Goal: Task Accomplishment & Management: Manage account settings

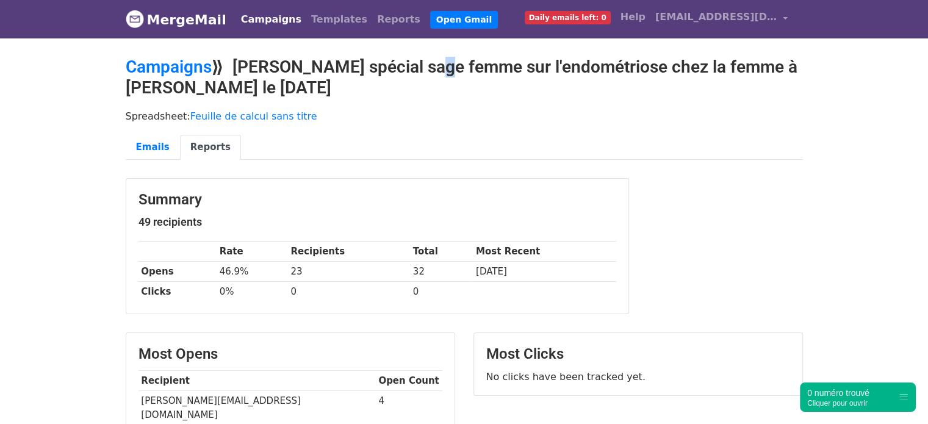
click at [271, 24] on link "Campaigns" at bounding box center [271, 19] width 70 height 24
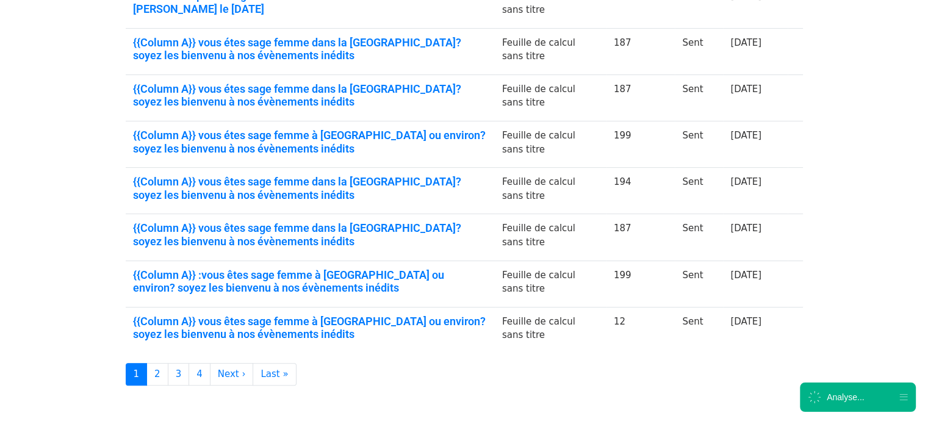
scroll to position [418, 0]
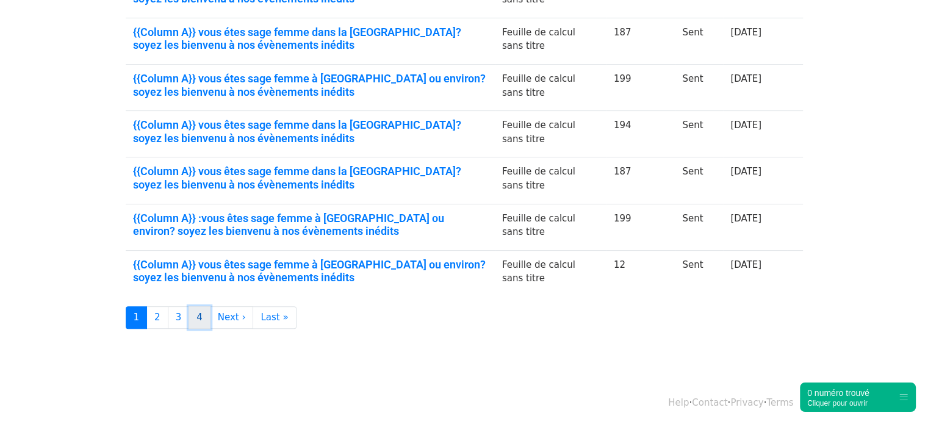
click at [201, 311] on link "4" at bounding box center [200, 317] width 22 height 23
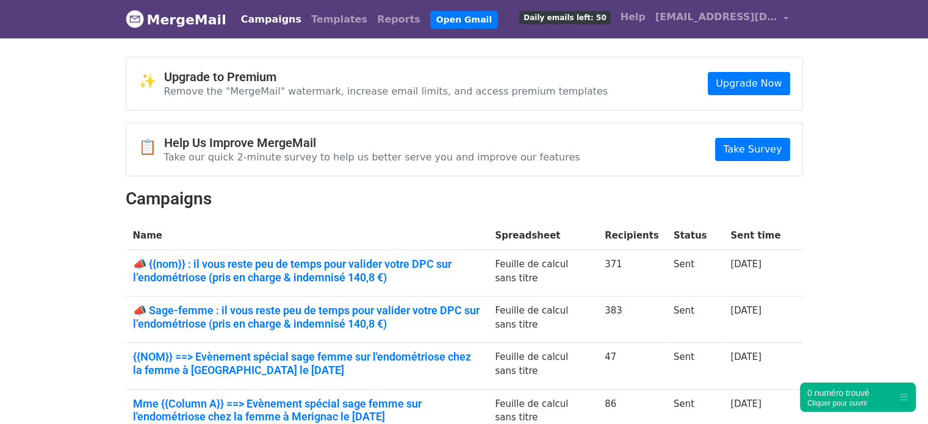
scroll to position [233, 0]
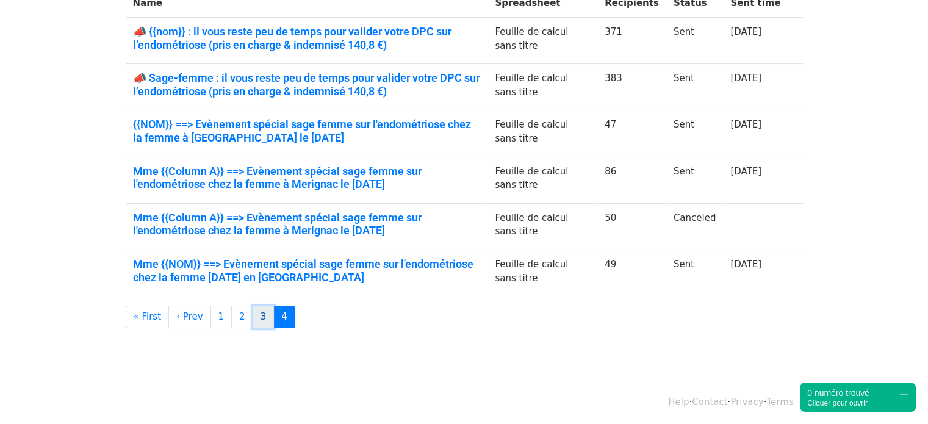
click at [254, 317] on link "3" at bounding box center [264, 317] width 22 height 23
click at [255, 322] on link "3" at bounding box center [264, 317] width 22 height 23
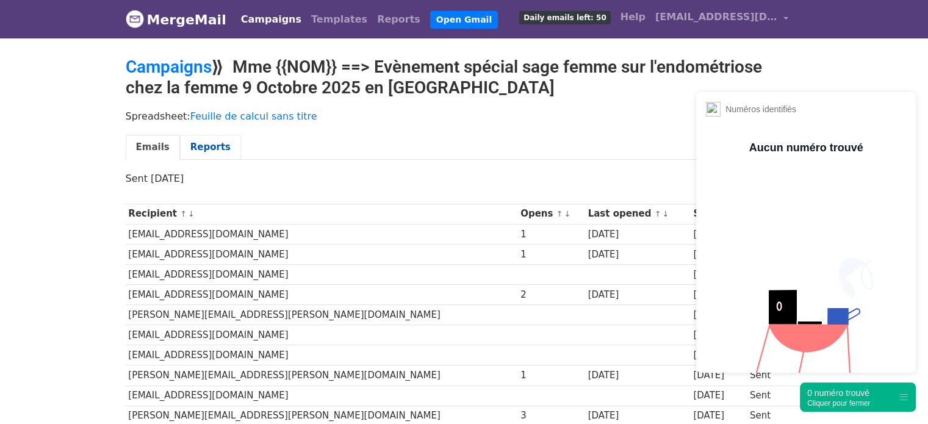
click at [193, 146] on link "Reports" at bounding box center [210, 147] width 61 height 25
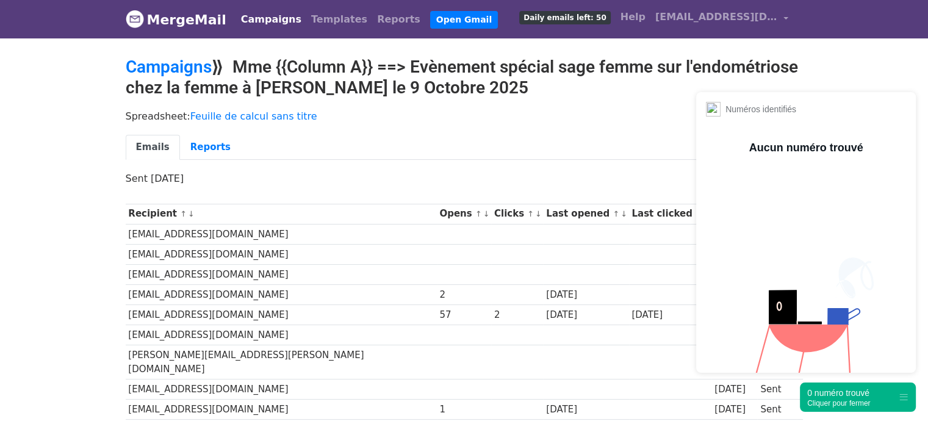
click at [845, 395] on div "0 numéro trouvé" at bounding box center [838, 393] width 63 height 12
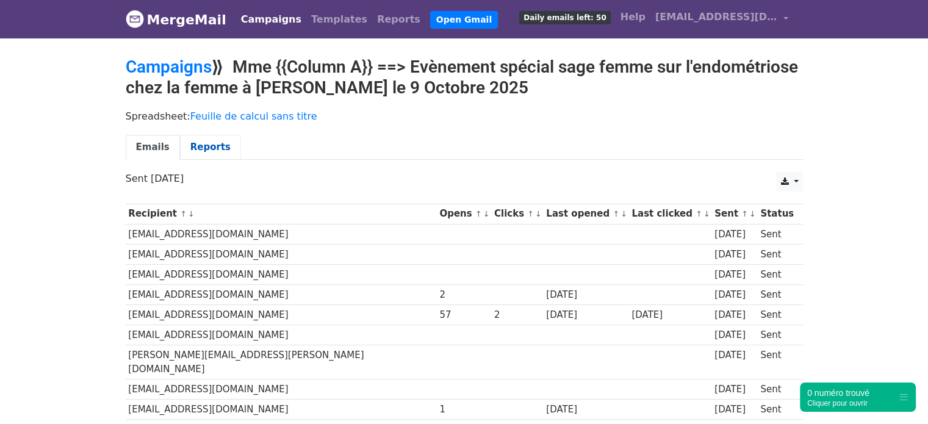
click at [200, 151] on link "Reports" at bounding box center [210, 147] width 61 height 25
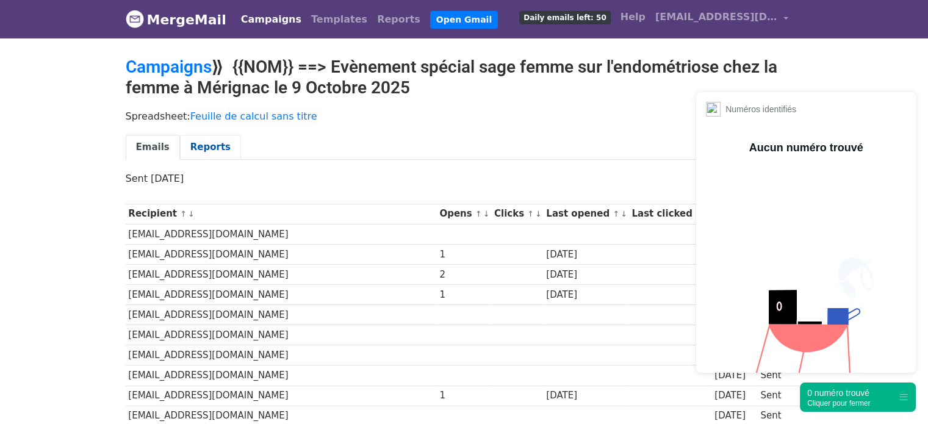
click at [203, 151] on link "Reports" at bounding box center [210, 147] width 61 height 25
click at [837, 399] on div "Cliquer pour fermer" at bounding box center [838, 403] width 63 height 9
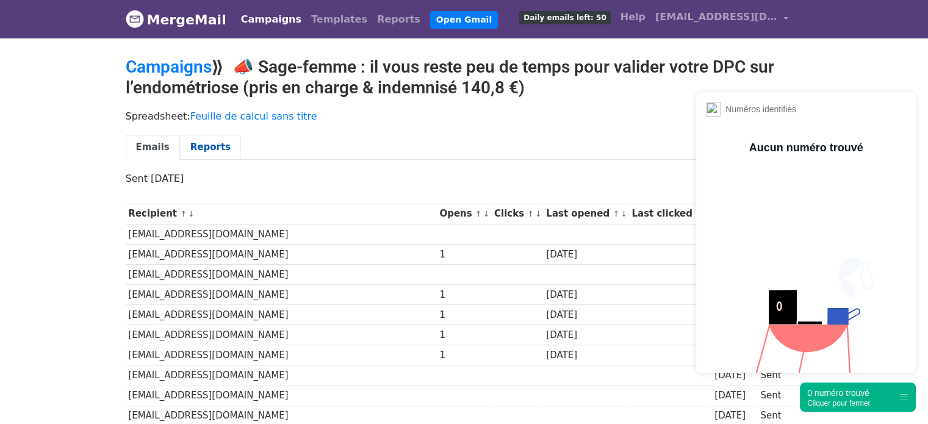
click at [217, 149] on link "Reports" at bounding box center [210, 147] width 61 height 25
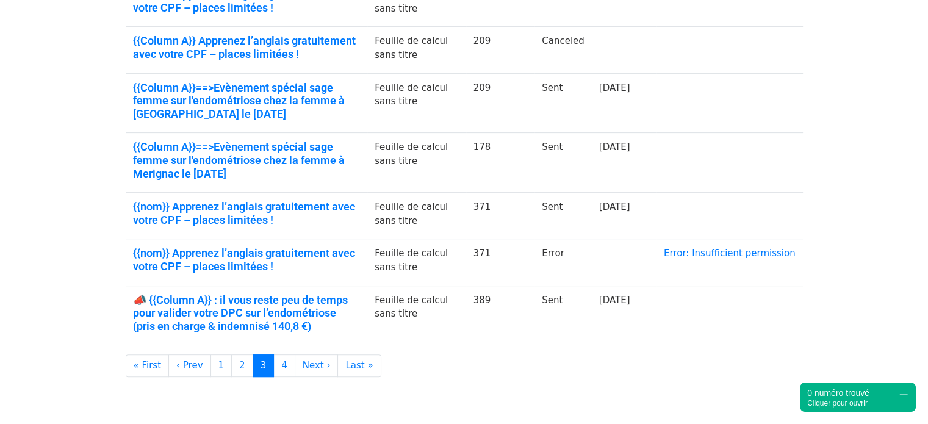
scroll to position [425, 0]
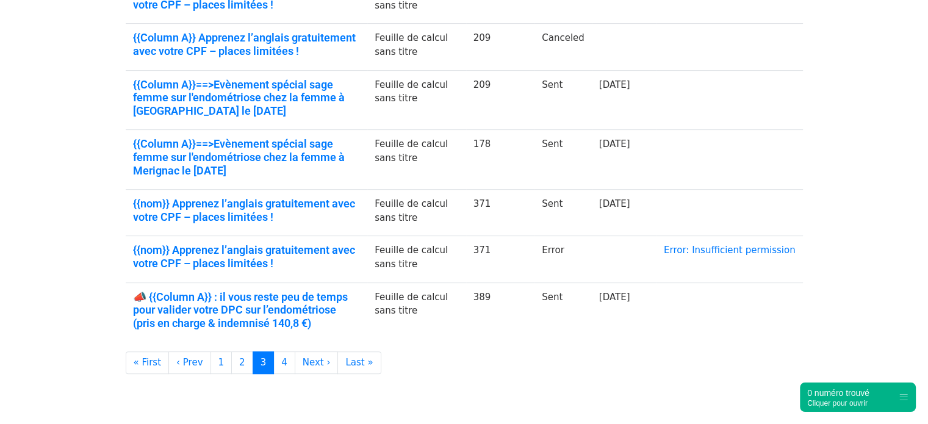
drag, startPoint x: 937, startPoint y: 92, endPoint x: 901, endPoint y: 284, distance: 195.0
click at [901, 284] on html "MergeMail Campaigns Templates Reports Open Gmail Daily emails left: 50 Help [EM…" at bounding box center [464, 23] width 928 height 897
click at [232, 359] on link "2" at bounding box center [242, 363] width 22 height 23
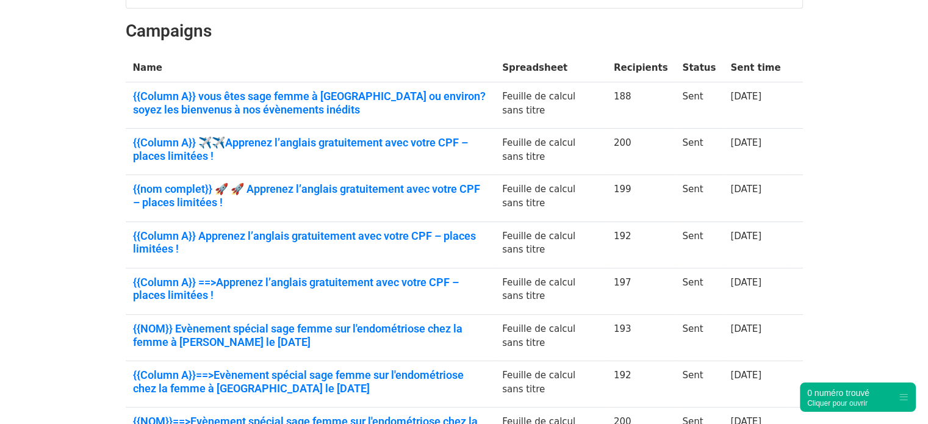
scroll to position [153, 0]
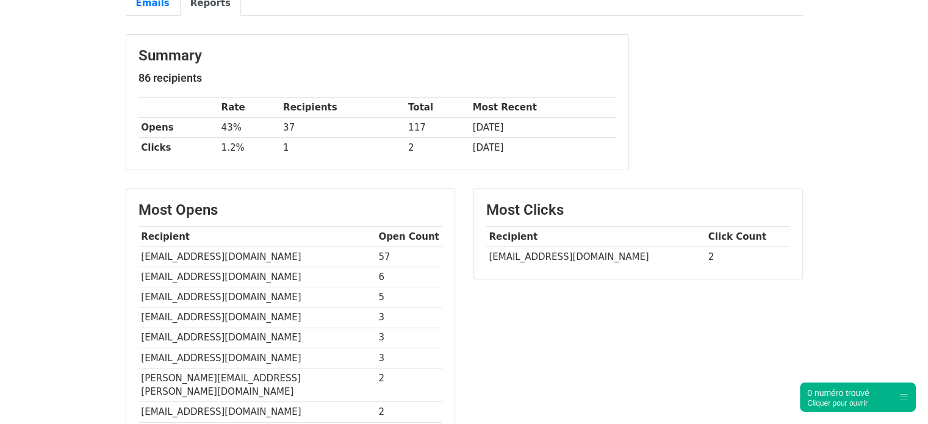
scroll to position [143, 0]
drag, startPoint x: 937, startPoint y: 59, endPoint x: 937, endPoint y: 129, distance: 70.2
click at [928, 129] on html "MergeMail Campaigns Templates Reports Open Gmail Daily emails left: 50 Help [EM…" at bounding box center [464, 283] width 928 height 852
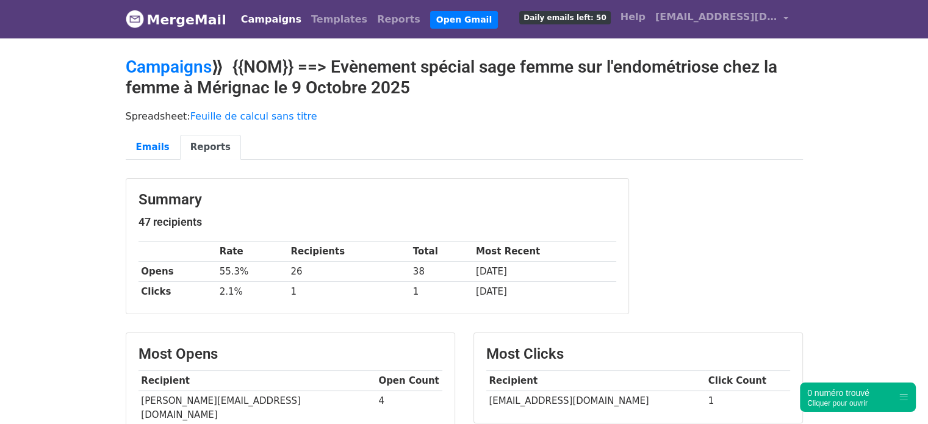
click at [520, 395] on td "maisonnier.carine@orange.fr" at bounding box center [595, 401] width 219 height 20
copy tr "maisonnier.carine@orange.fr"
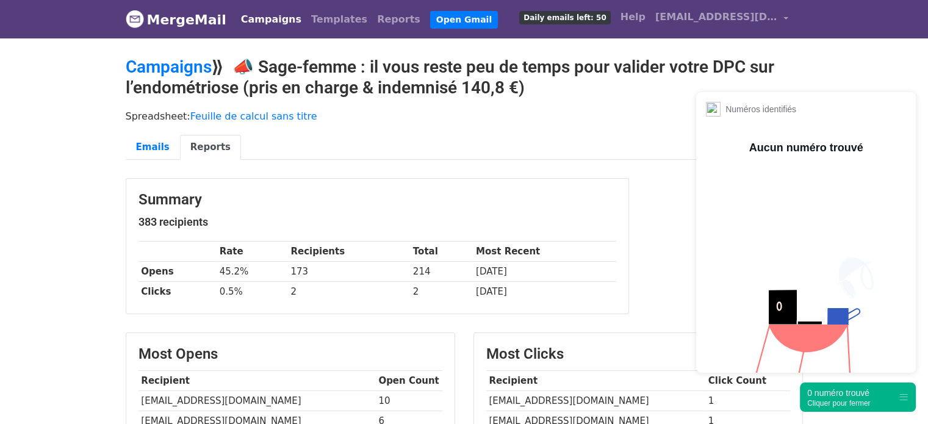
click at [842, 396] on div "0 numéro trouvé" at bounding box center [838, 393] width 63 height 12
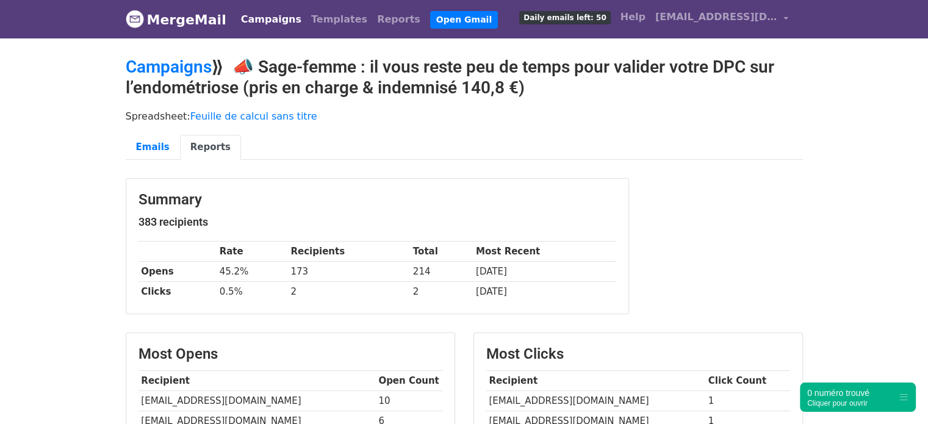
click at [765, 233] on div "Summary 383 recipients Rate Recipients Total Most Recent Opens 45.2% 173 214 [D…" at bounding box center [465, 252] width 696 height 149
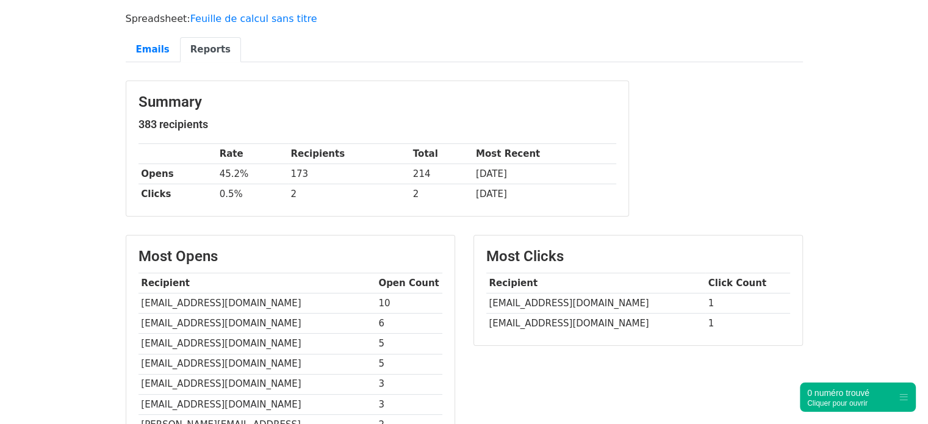
scroll to position [122, 0]
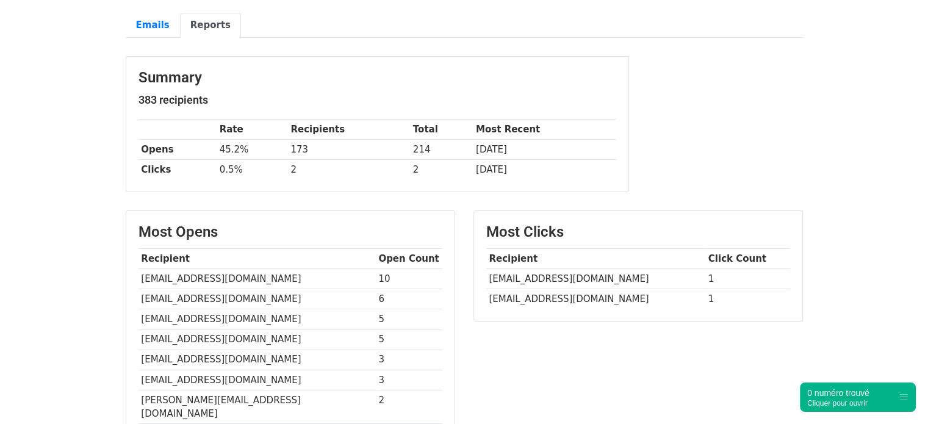
click at [541, 290] on td "[EMAIL_ADDRESS][DOMAIN_NAME]" at bounding box center [595, 299] width 219 height 20
click at [560, 275] on td "[EMAIL_ADDRESS][DOMAIN_NAME]" at bounding box center [595, 279] width 219 height 20
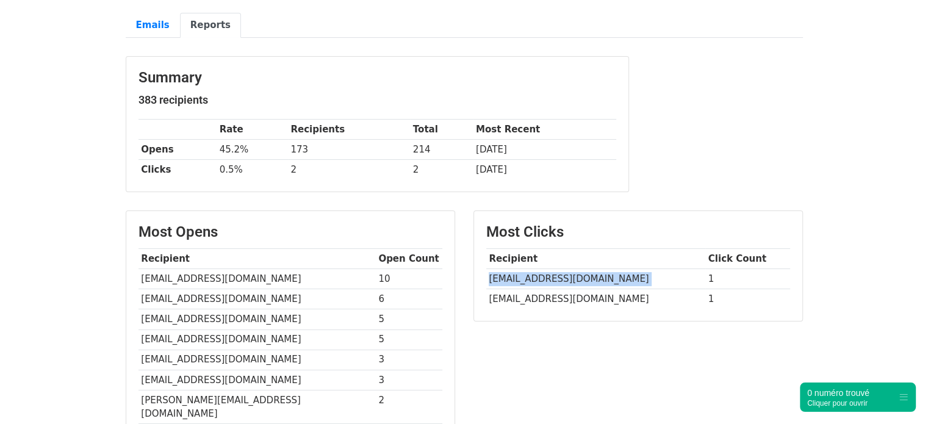
click at [560, 275] on td "[EMAIL_ADDRESS][DOMAIN_NAME]" at bounding box center [595, 279] width 219 height 20
copy tr "[EMAIL_ADDRESS][DOMAIN_NAME]"
